Goal: Navigation & Orientation: Find specific page/section

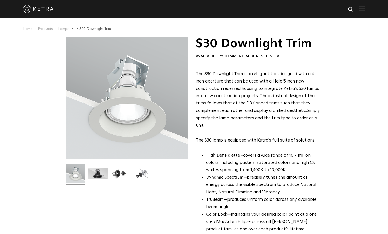
click at [50, 30] on link "Products" at bounding box center [45, 29] width 15 height 4
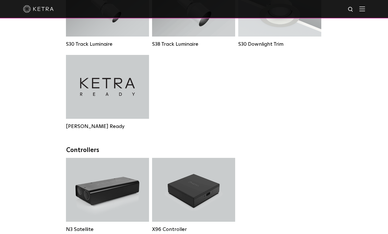
scroll to position [482, 0]
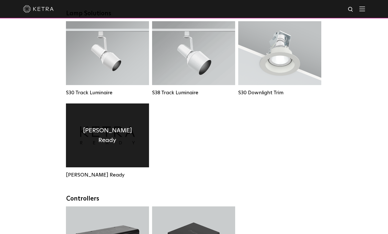
click at [126, 143] on div "[PERSON_NAME] Ready" at bounding box center [107, 135] width 83 height 64
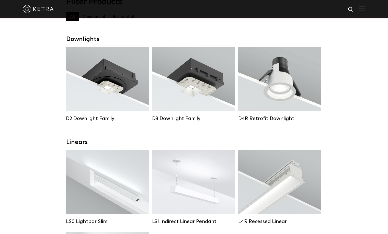
scroll to position [67, 0]
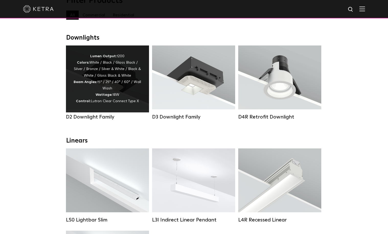
click at [89, 118] on div "D2 Downlight Family" at bounding box center [107, 117] width 83 height 6
